Goal: Check status: Check status

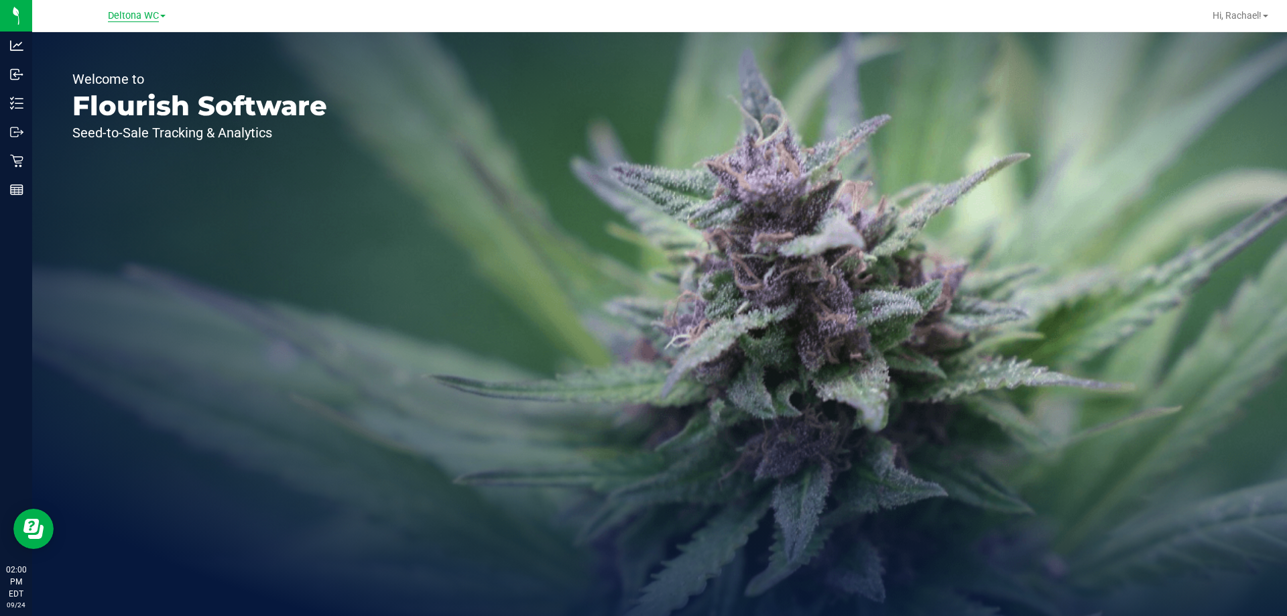
click at [138, 13] on span "Deltona WC" at bounding box center [133, 16] width 51 height 12
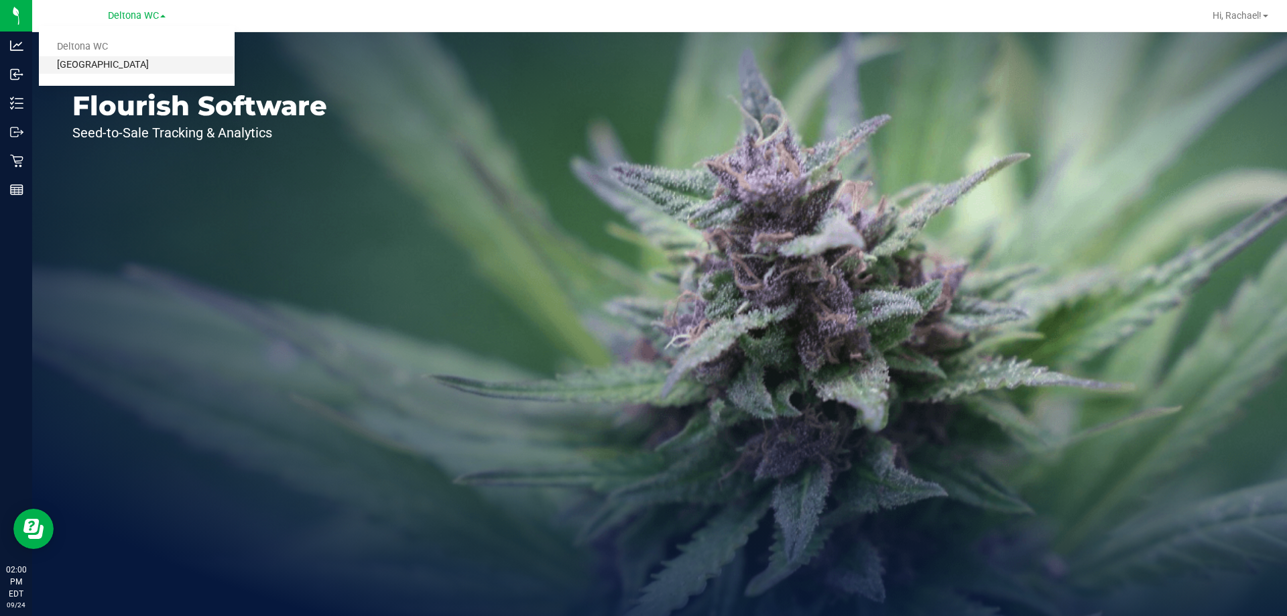
click at [117, 64] on link "[GEOGRAPHIC_DATA]" at bounding box center [137, 65] width 196 height 18
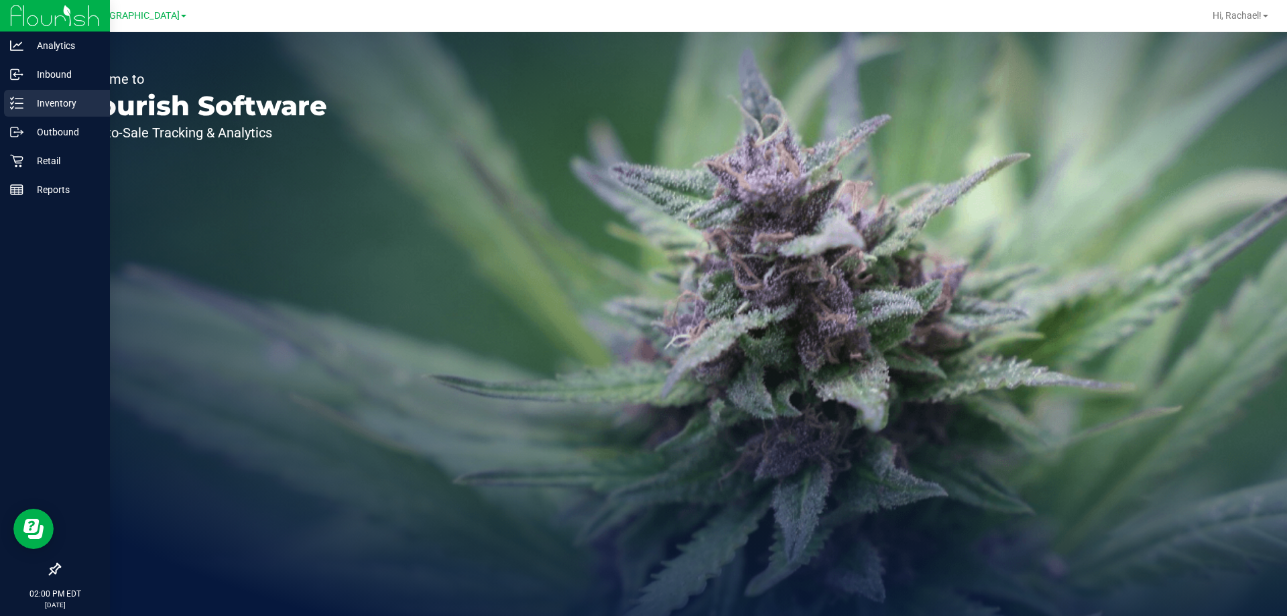
click at [68, 96] on p "Inventory" at bounding box center [63, 103] width 80 height 16
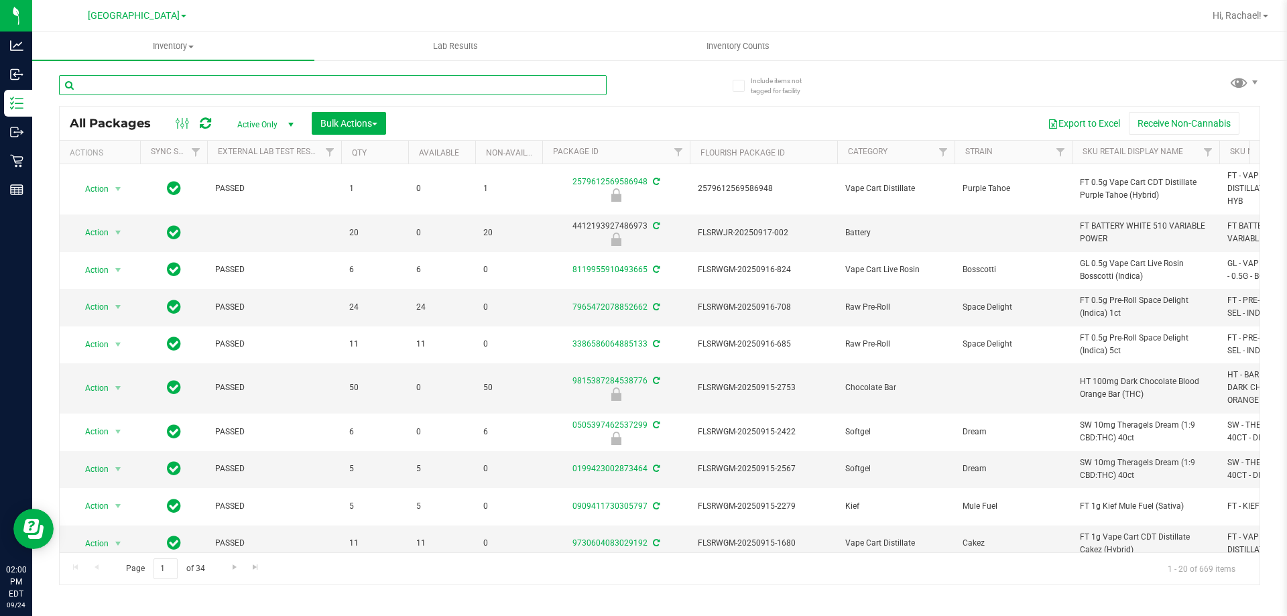
click at [224, 86] on input "text" at bounding box center [333, 85] width 548 height 20
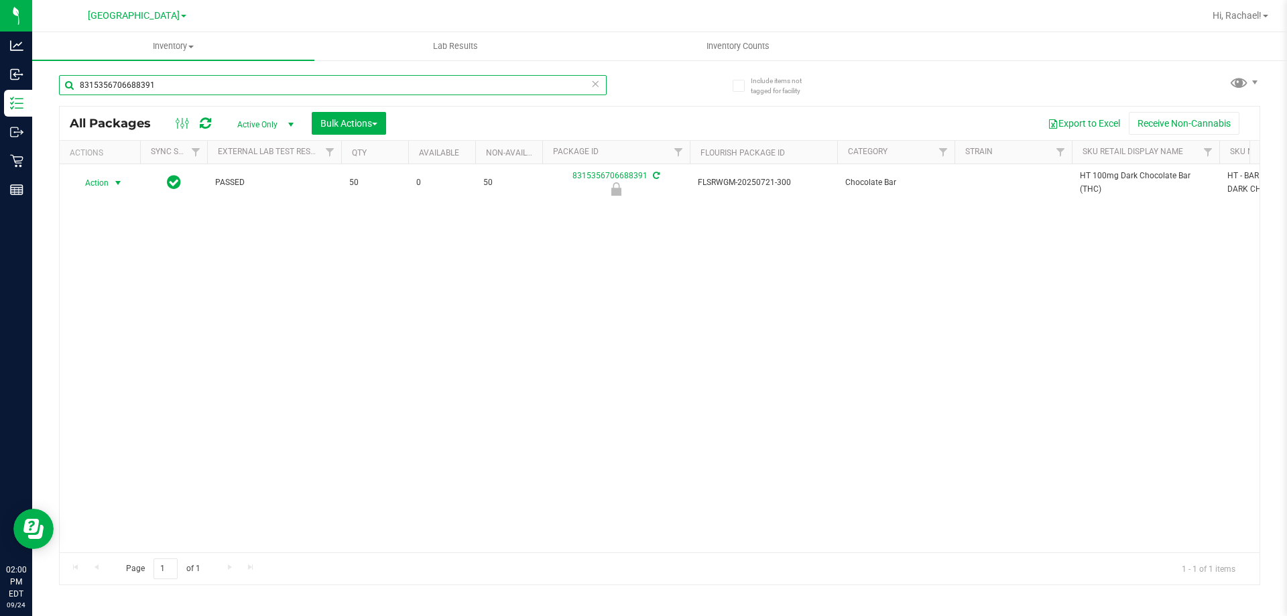
type input "8315356706688391"
click at [121, 185] on span "select" at bounding box center [118, 183] width 11 height 11
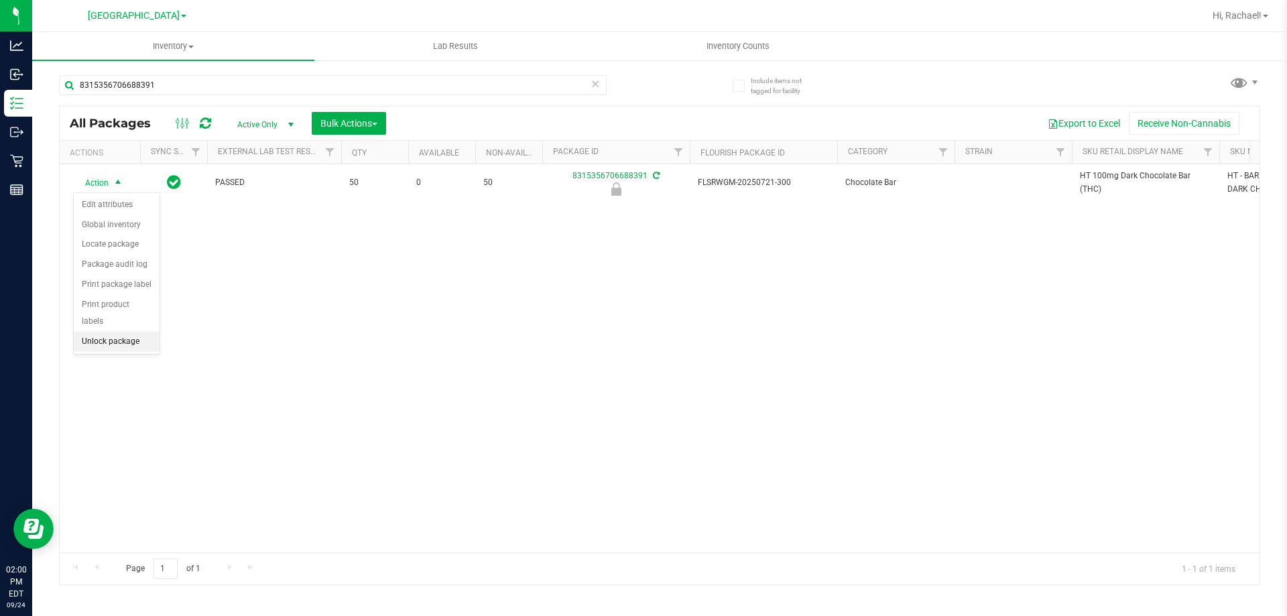
click at [135, 332] on li "Unlock package" at bounding box center [117, 342] width 86 height 20
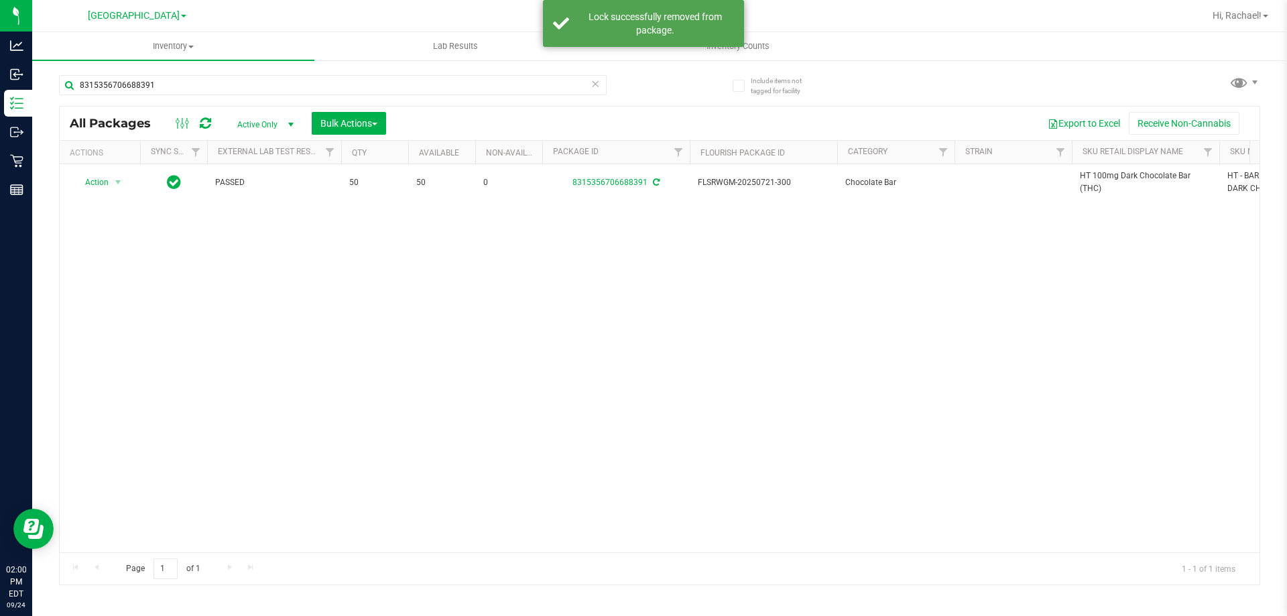
click at [1103, 176] on span "HT 100mg Dark Chocolate Bar (THC)" at bounding box center [1145, 182] width 131 height 25
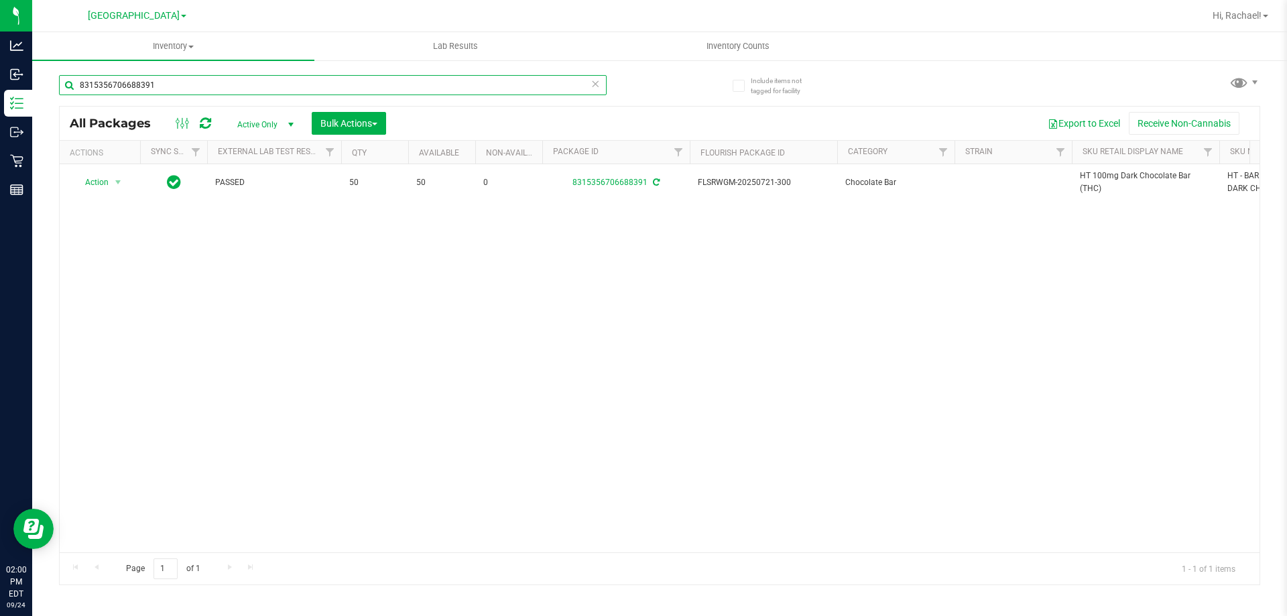
click at [208, 84] on input "8315356706688391" at bounding box center [333, 85] width 548 height 20
paste input "HT 100mg Dark Chocolate Bar (THC)"
type input "HT 100mg Dark Chocolate Bar (THC)"
